Goal: Submit feedback/report problem: Submit feedback/report problem

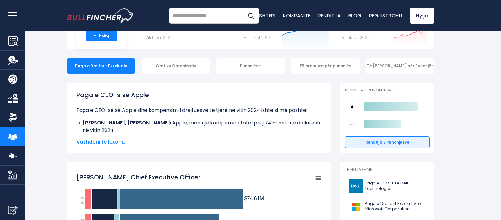
scroll to position [35, 0]
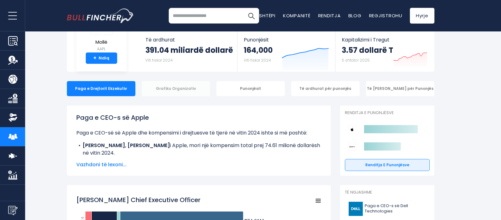
click at [171, 84] on div "Grafiku Organizativ" at bounding box center [176, 88] width 68 height 15
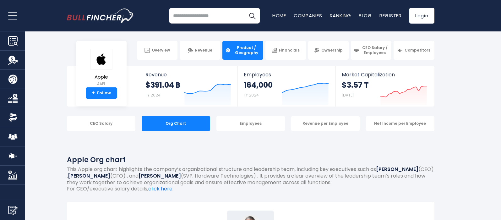
click at [248, 51] on span "Product / Geography" at bounding box center [246, 50] width 28 height 10
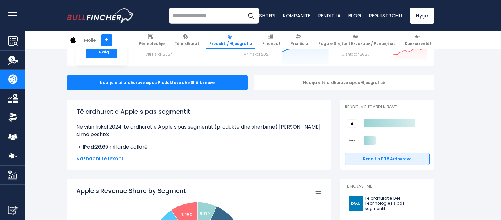
scroll to position [51, 0]
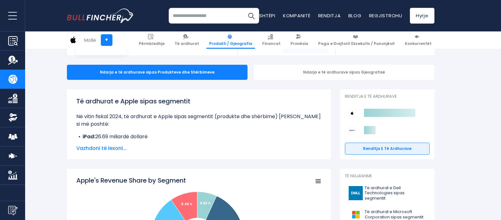
click at [107, 150] on font "Vazhdoni të lexoni..." at bounding box center [101, 147] width 50 height 7
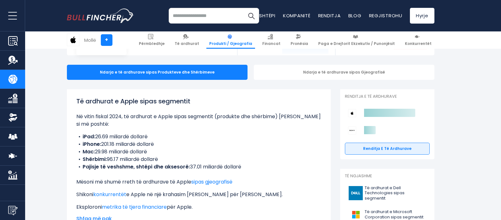
drag, startPoint x: 83, startPoint y: 136, endPoint x: 243, endPoint y: 165, distance: 162.1
click at [243, 165] on ul "iPad: 26.69 miliardë dollarë iPhone: 201.18 miliardë dollarë Mac: 29.98 miliard…" at bounding box center [198, 152] width 245 height 38
drag, startPoint x: 130, startPoint y: 151, endPoint x: 84, endPoint y: 136, distance: 47.9
click at [84, 136] on font "iPad:" at bounding box center [89, 136] width 13 height 7
drag, startPoint x: 83, startPoint y: 136, endPoint x: 93, endPoint y: 137, distance: 10.2
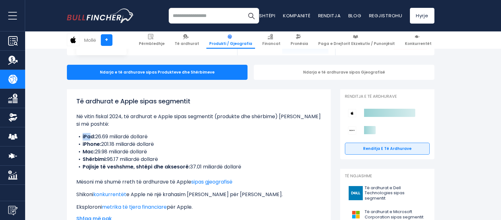
click at [93, 137] on font "iPad:" at bounding box center [89, 136] width 13 height 7
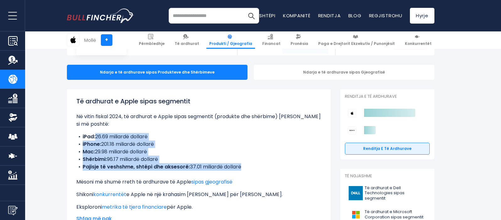
drag, startPoint x: 97, startPoint y: 140, endPoint x: 176, endPoint y: 174, distance: 86.3
click at [176, 174] on div "Të ardhurat e Apple sipas segmentit Në vitin fiskal 2024, të ardhurat e Apple s…" at bounding box center [198, 153] width 245 height 114
click at [245, 171] on div "Të ardhurat e Apple sipas segmentit Në vitin fiskal 2024, të ardhurat e Apple s…" at bounding box center [198, 153] width 245 height 114
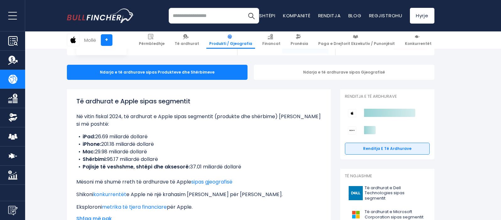
drag, startPoint x: 243, startPoint y: 168, endPoint x: 122, endPoint y: 133, distance: 126.3
click at [134, 137] on ul "iPad: 26.69 miliardë dollarë iPhone: 201.18 miliardë dollarë Mac: 29.98 miliard…" at bounding box center [198, 152] width 245 height 38
drag, startPoint x: 112, startPoint y: 129, endPoint x: 88, endPoint y: 138, distance: 25.9
click at [86, 139] on div "Të ardhurat e Apple sipas segmentit Në vitin fiskal 2024, të ardhurat e Apple s…" at bounding box center [198, 153] width 245 height 114
drag, startPoint x: 83, startPoint y: 134, endPoint x: 245, endPoint y: 167, distance: 165.2
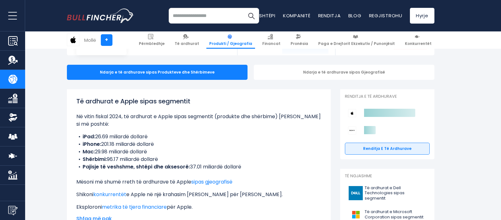
click at [245, 167] on ul "iPad: 26.69 miliardë dollarë iPhone: 201.18 miliardë dollarë Mac: 29.98 miliard…" at bounding box center [198, 152] width 245 height 38
copy ul "iPad: 26.69 miliardë dollarë iPhone: 201.18 miliardë dollarë Mac: 29.98 miliard…"
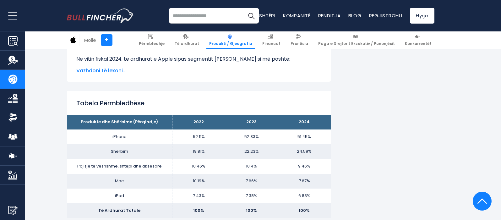
scroll to position [429, 0]
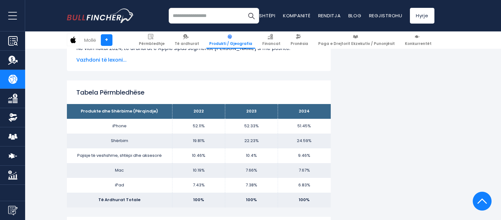
click at [84, 109] on th "Produkte dhe Shërbime (Përqindje)" at bounding box center [119, 111] width 105 height 15
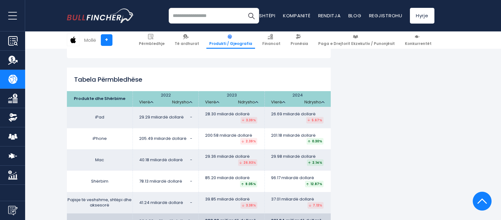
scroll to position [1063, 0]
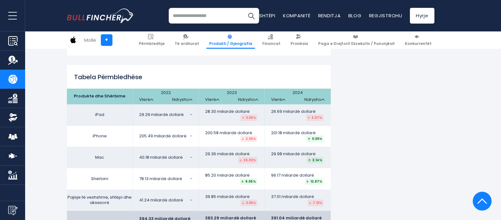
drag, startPoint x: 74, startPoint y: 72, endPoint x: 319, endPoint y: 209, distance: 280.3
click at [319, 209] on table "Produkte dhe Shërbime 2022 Vlerë Ndrysho Vlerë Ndrysho Vlerë Ndrysho iPad 29.29…" at bounding box center [199, 159] width 264 height 143
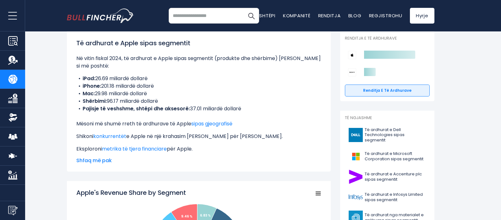
scroll to position [0, 0]
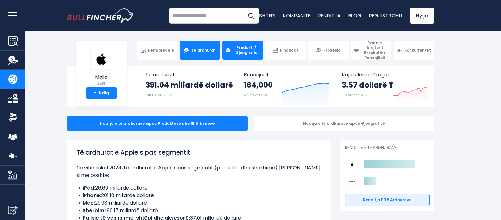
click at [207, 56] on link "Të ardhurat" at bounding box center [200, 50] width 40 height 19
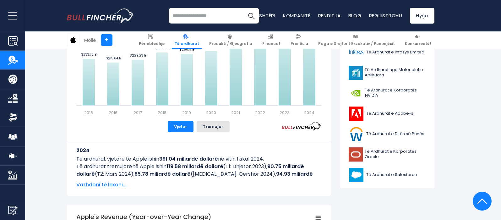
scroll to position [252, 0]
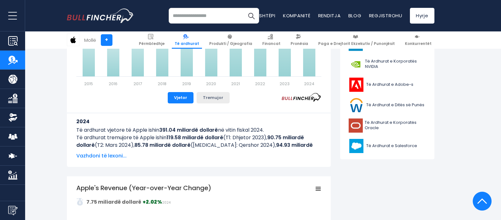
click at [220, 98] on font "Tremujor" at bounding box center [213, 97] width 20 height 6
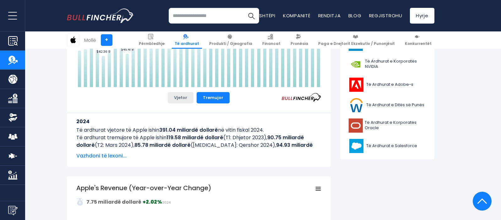
click at [186, 102] on button "Vjetor" at bounding box center [181, 97] width 26 height 11
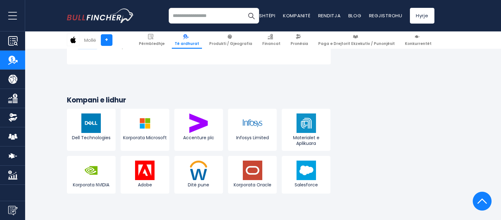
scroll to position [1694, 0]
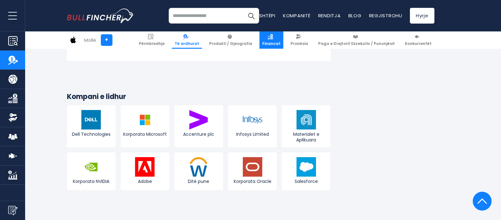
click at [279, 40] on link "Financat" at bounding box center [271, 39] width 24 height 17
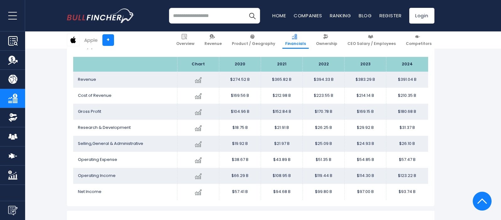
scroll to position [103, 0]
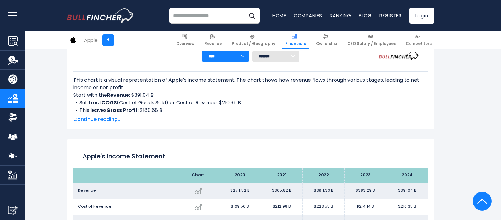
scroll to position [305, 0]
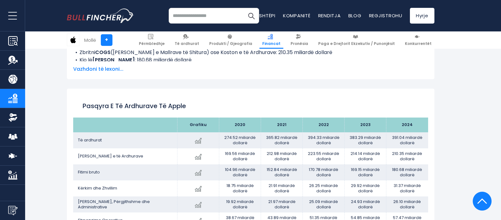
drag, startPoint x: 472, startPoint y: 92, endPoint x: 481, endPoint y: 79, distance: 15.3
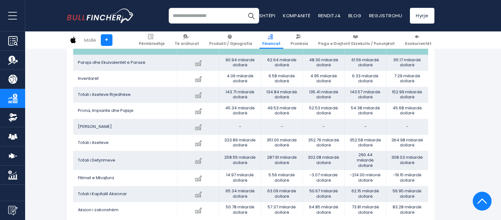
scroll to position [740, 0]
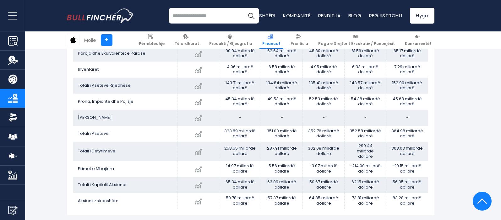
click at [11, 75] on img "Produkti/Gjeografia e Kompanisë" at bounding box center [12, 78] width 9 height 9
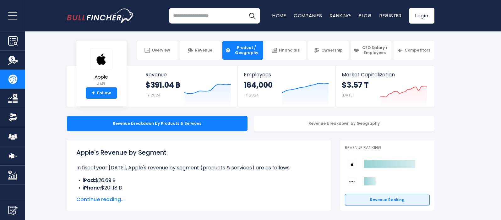
click at [13, 176] on img "Company Market Cap" at bounding box center [12, 174] width 9 height 9
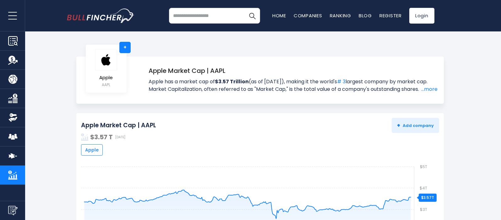
click at [13, 136] on img "Company Employees" at bounding box center [12, 136] width 9 height 9
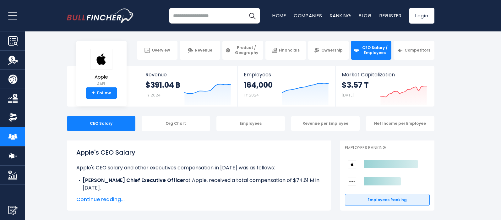
click at [11, 75] on img "Company Product/Geography" at bounding box center [12, 78] width 9 height 9
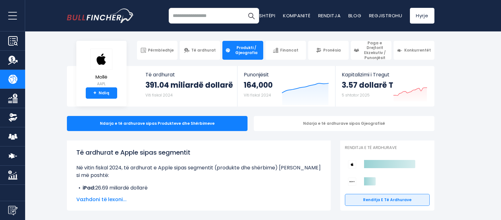
click at [473, 92] on section "Mollë AAPL + Ndiq Të ardhurat 391.04 miliardë dollarë Viti fiskal 2024 Created …" at bounding box center [250, 86] width 501 height 40
click at [8, 214] on img "Dërgo reagime" at bounding box center [12, 210] width 9 height 9
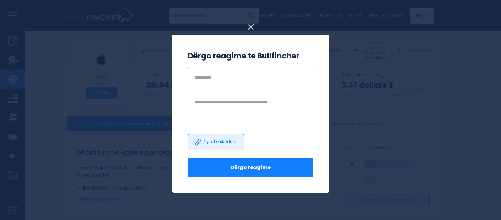
click at [233, 80] on input "text" at bounding box center [251, 77] width 126 height 19
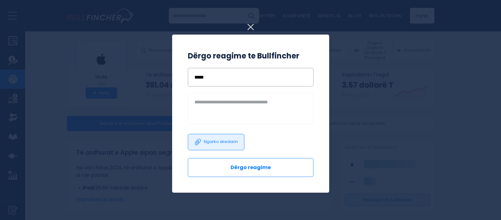
type input "*****"
click at [232, 167] on font "Dërgo reagime" at bounding box center [250, 166] width 40 height 7
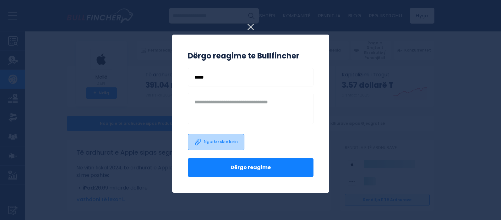
click at [234, 147] on label "Ngarko skedarin" at bounding box center [216, 142] width 56 height 16
click at [0, 0] on input "Ngarko skedarin" at bounding box center [0, 0] width 0 height 0
click at [378, 115] on div at bounding box center [250, 110] width 501 height 220
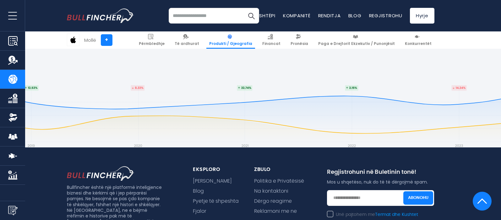
scroll to position [1438, 0]
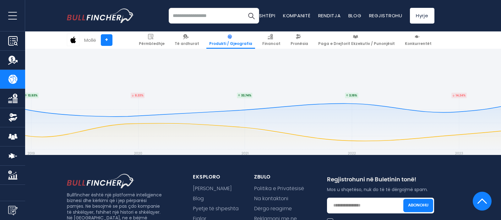
click at [15, 41] on img "Përmbledhje e Kompanisë" at bounding box center [12, 40] width 9 height 9
click at [8, 43] on img "Përmbledhje e Kompanisë" at bounding box center [12, 40] width 9 height 9
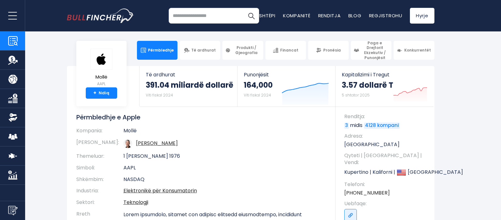
drag, startPoint x: 469, startPoint y: 106, endPoint x: 479, endPoint y: 102, distance: 10.8
click at [471, 106] on section "Mollë AAPL + Ndiq Të ardhurat 391.04 miliardë dollarë Viti fiskal 2024 Created …" at bounding box center [250, 153] width 501 height 175
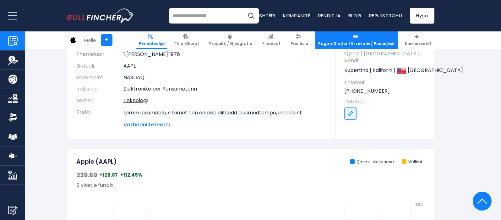
scroll to position [106, 0]
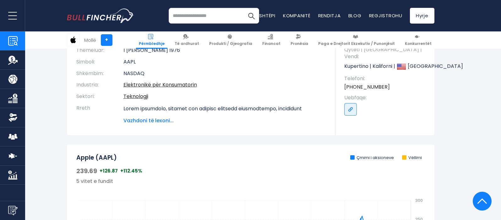
click at [123, 121] on font "Vazhdoni të lexoni..." at bounding box center [148, 120] width 50 height 7
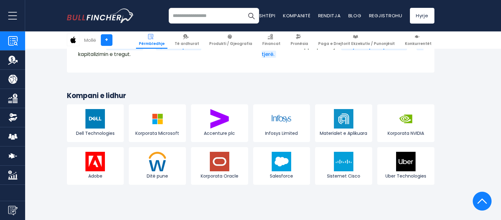
scroll to position [2651, 0]
